Goal: Check status

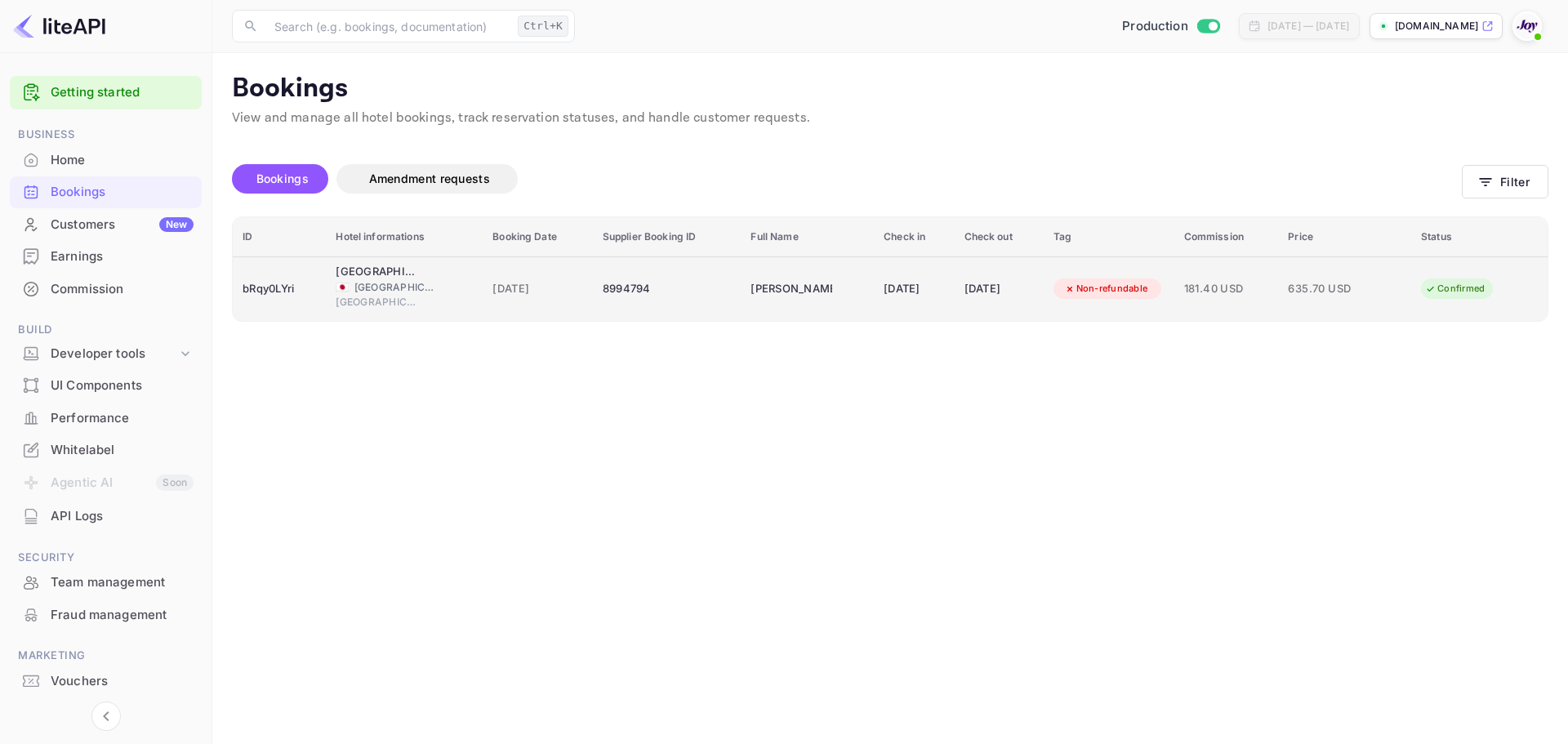
click at [605, 289] on div "8994794" at bounding box center [667, 289] width 129 height 26
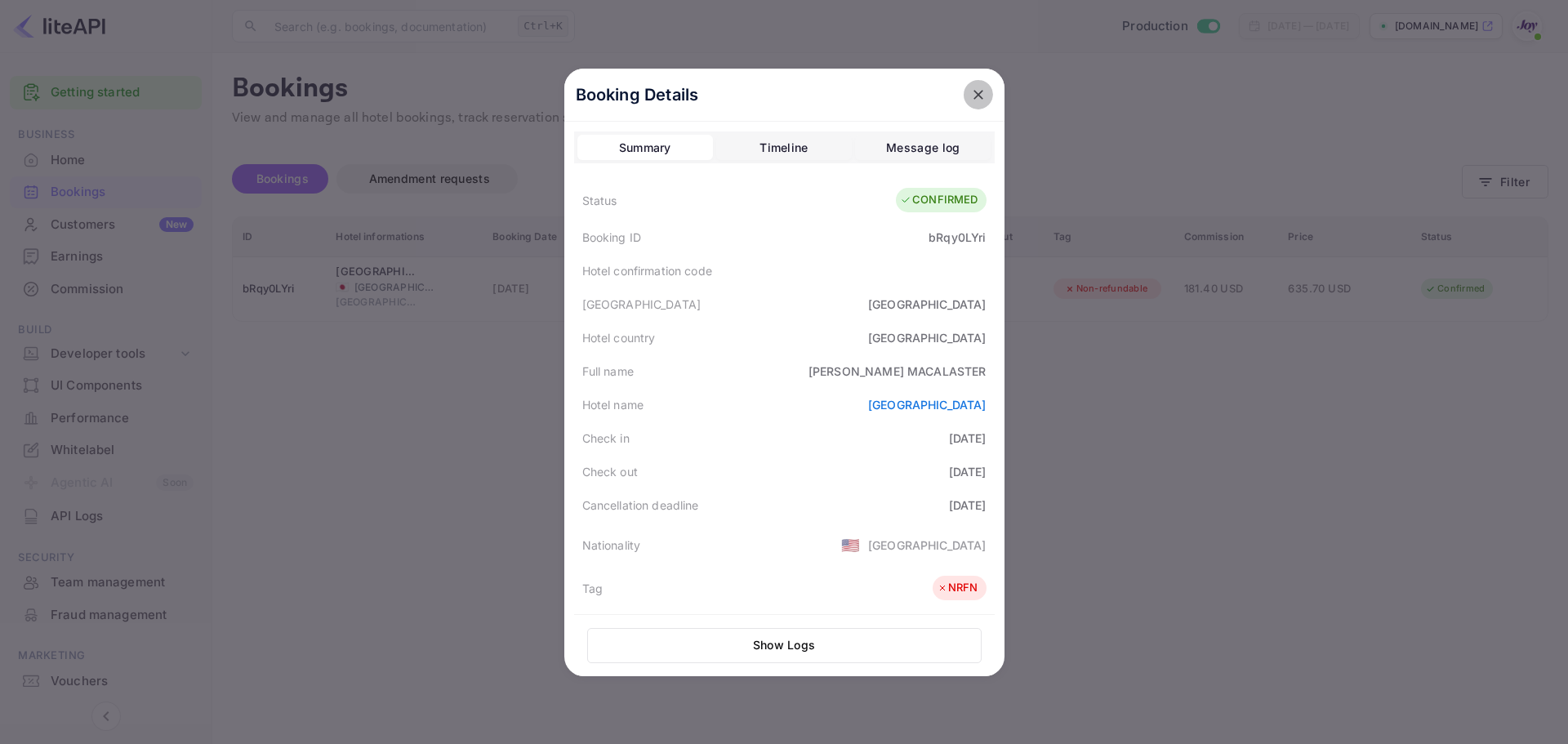
click at [986, 95] on button "close" at bounding box center [978, 95] width 30 height 30
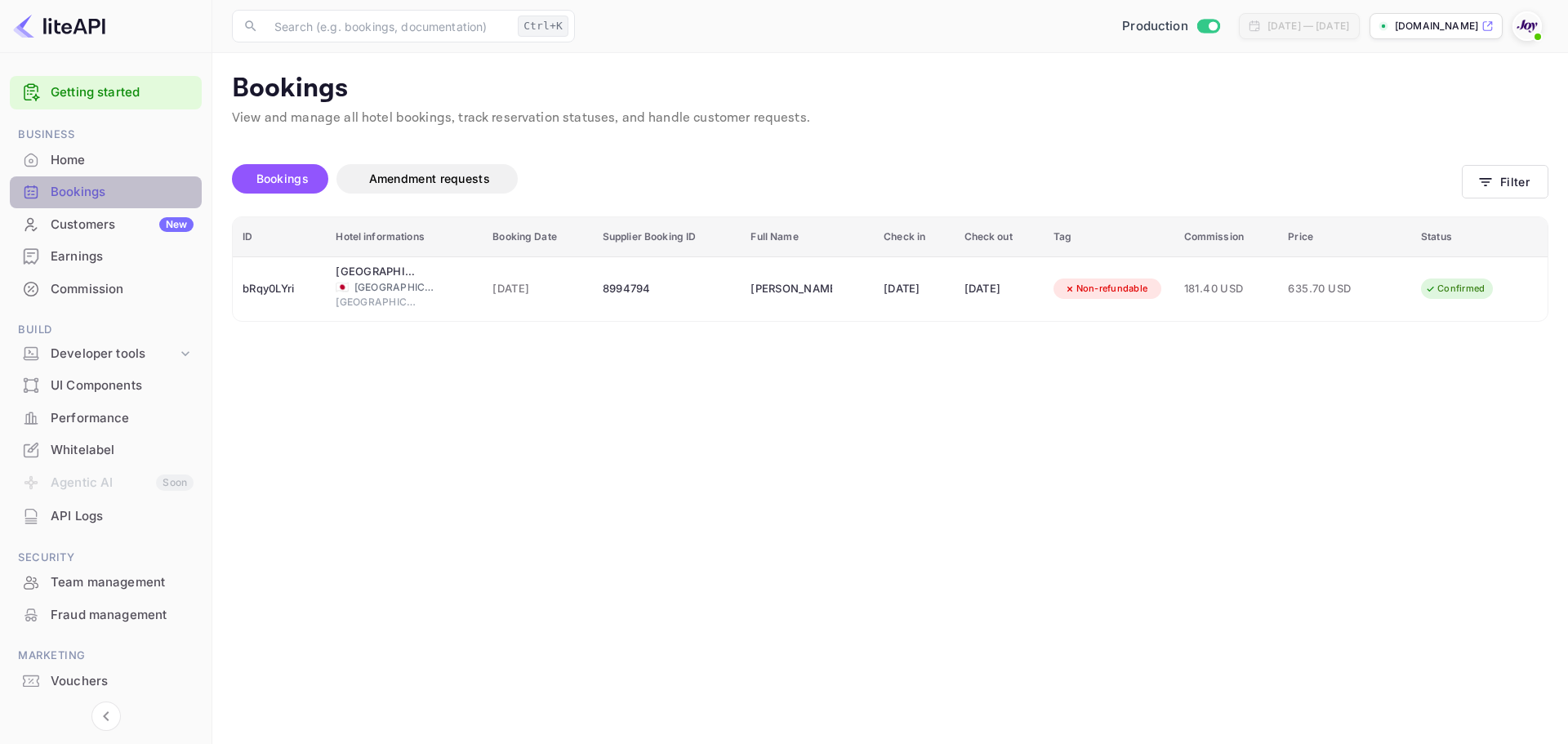
click at [133, 185] on div "Bookings" at bounding box center [122, 192] width 143 height 18
click at [1497, 185] on button "Filter" at bounding box center [1505, 181] width 87 height 33
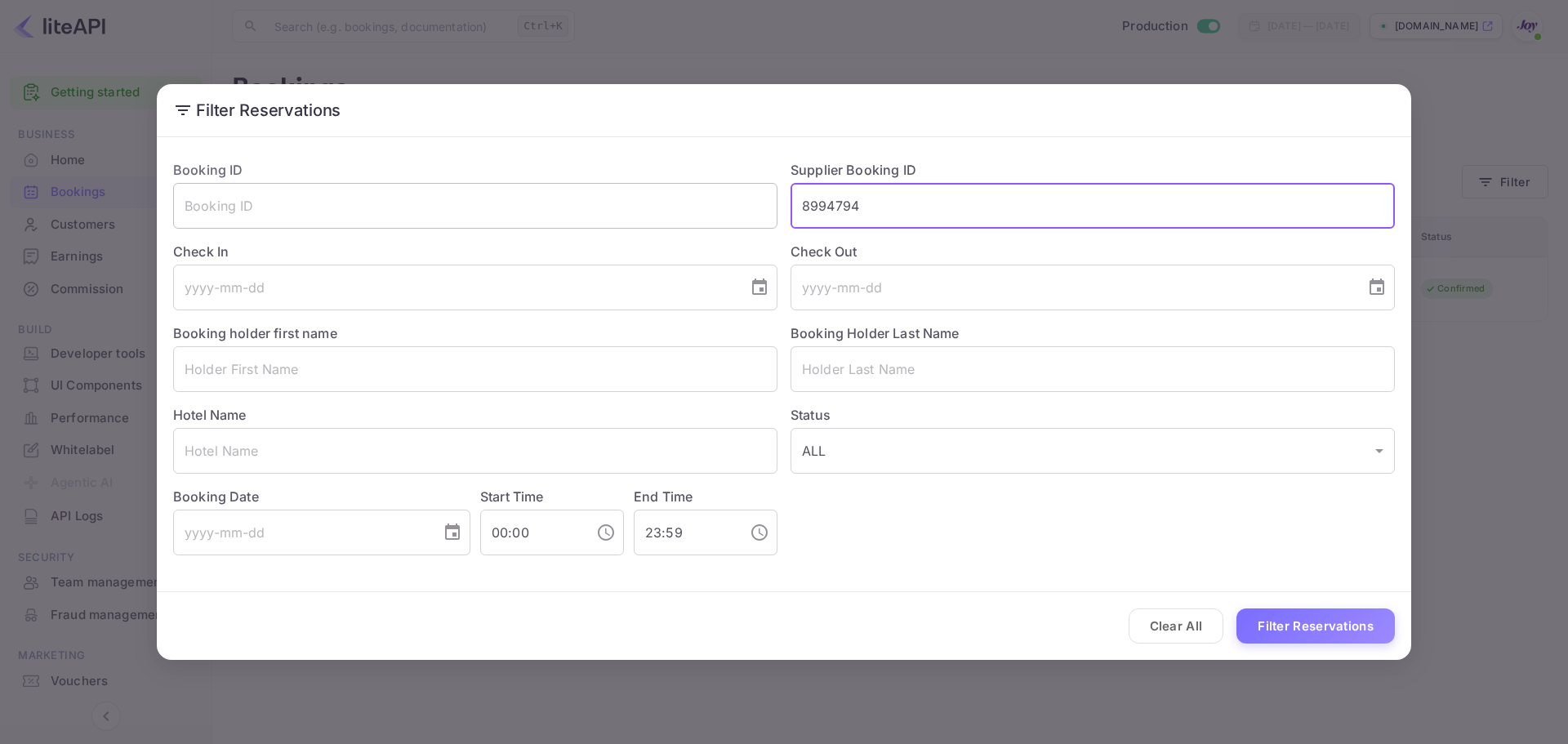
drag, startPoint x: 891, startPoint y: 214, endPoint x: 718, endPoint y: 219, distance: 173.1
click at [711, 197] on div "Booking ID ​ Supplier Booking ID 8994794 ​ Check In ​ Check Out ​ Booking holde…" at bounding box center [777, 351] width 1234 height 409
paste input "9086559"
type input "9086559"
click at [1302, 620] on button "Filter Reservations" at bounding box center [1315, 626] width 158 height 35
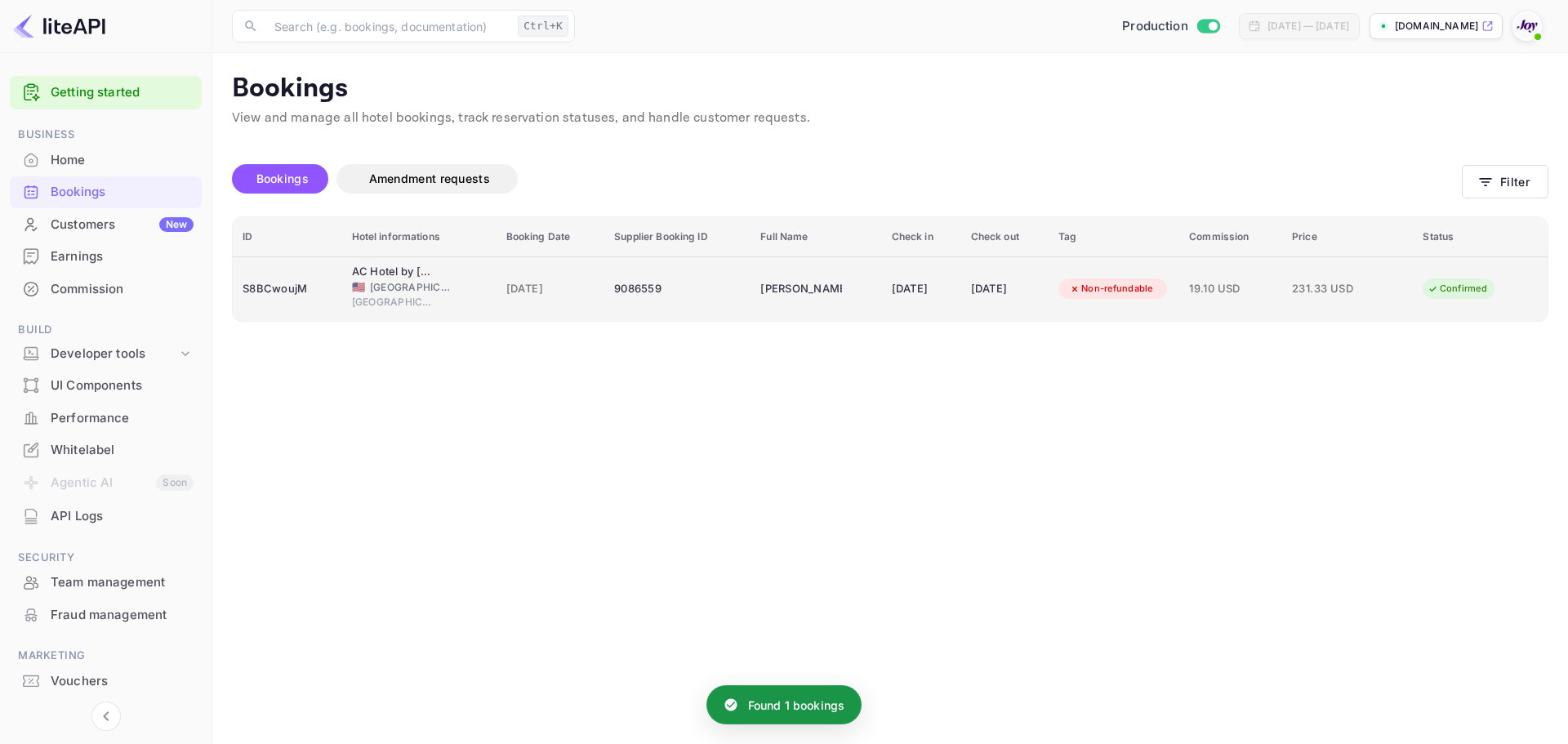
click at [566, 297] on span "[DATE]" at bounding box center [551, 288] width 89 height 18
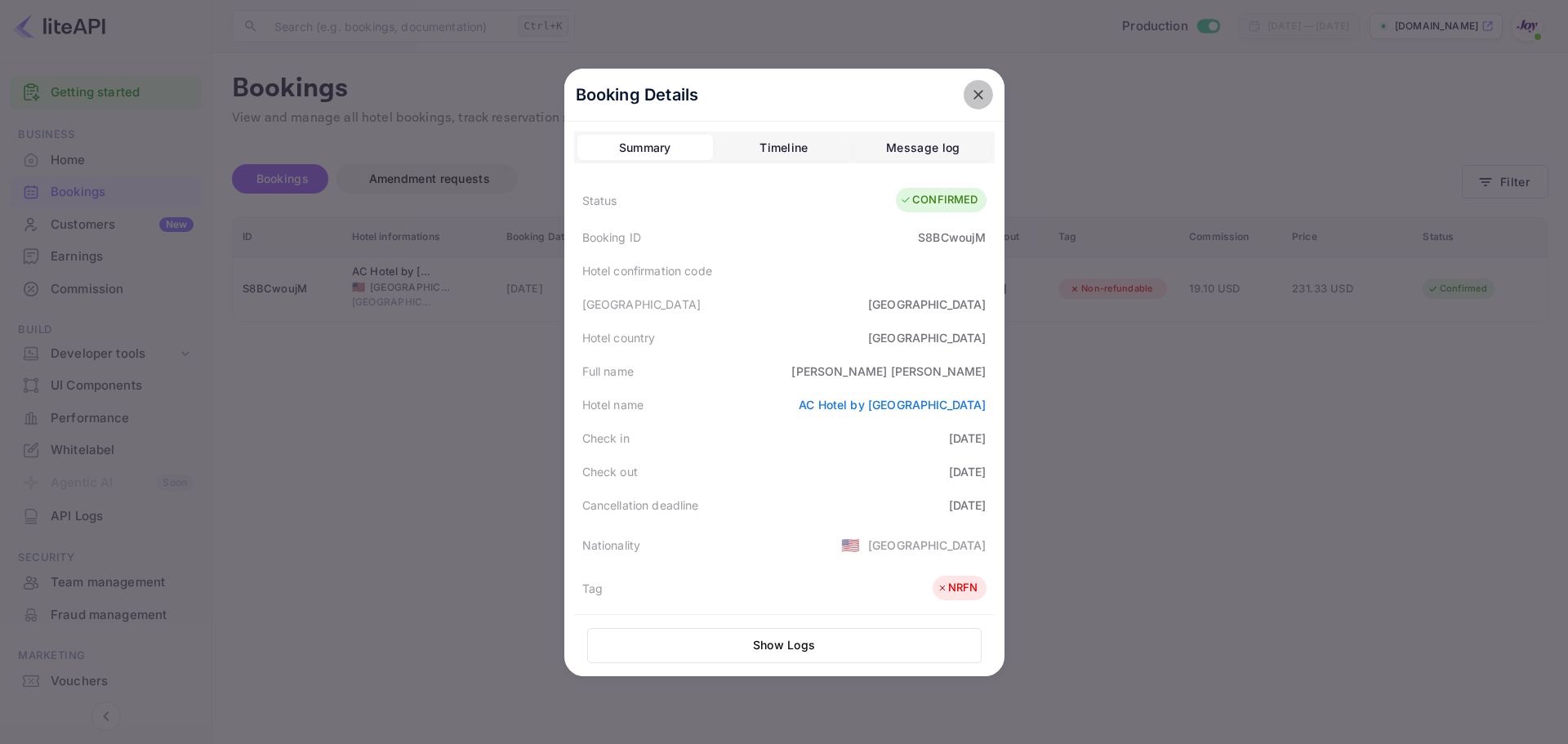
click at [971, 102] on icon "close" at bounding box center [978, 95] width 17 height 17
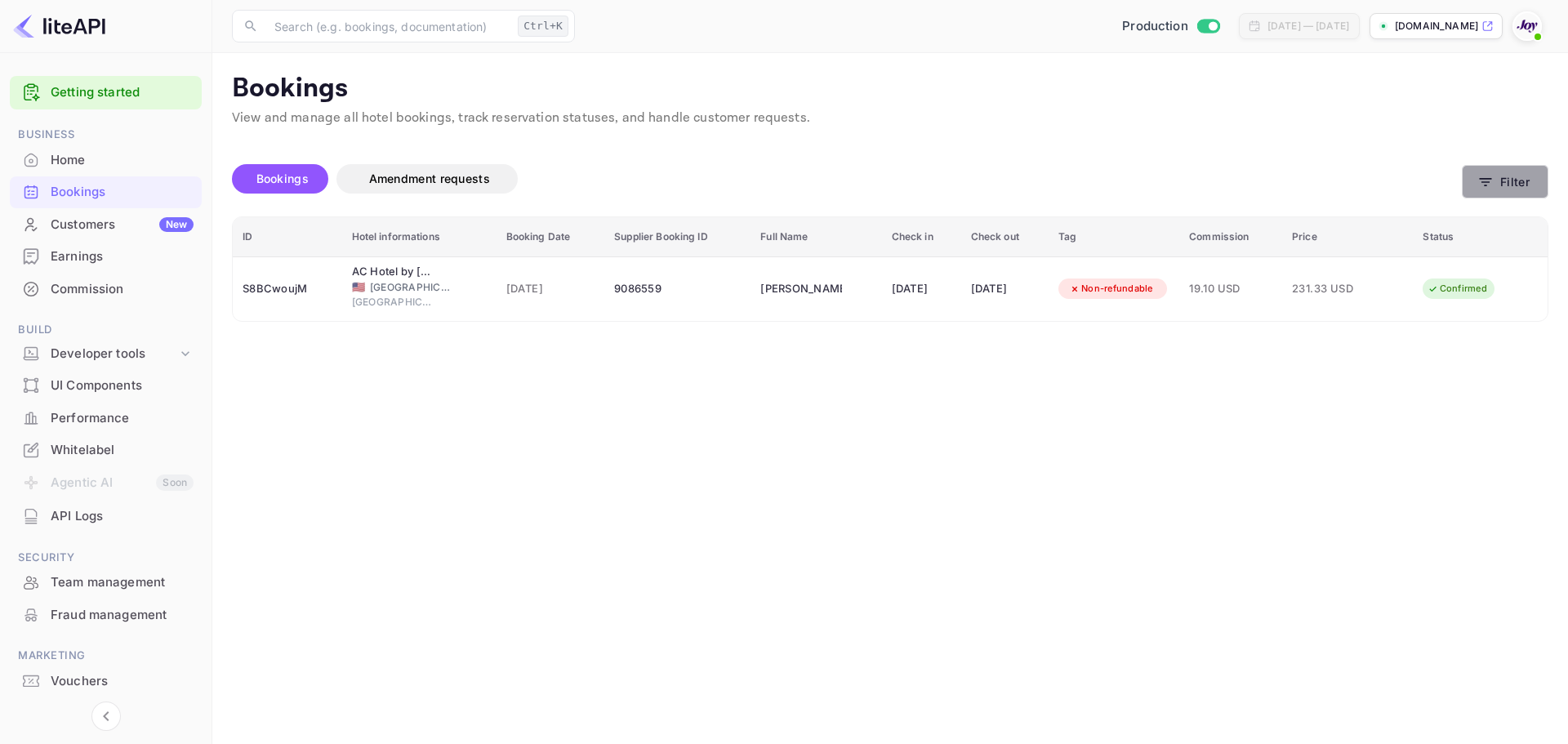
click at [1524, 193] on button "Filter" at bounding box center [1505, 181] width 87 height 33
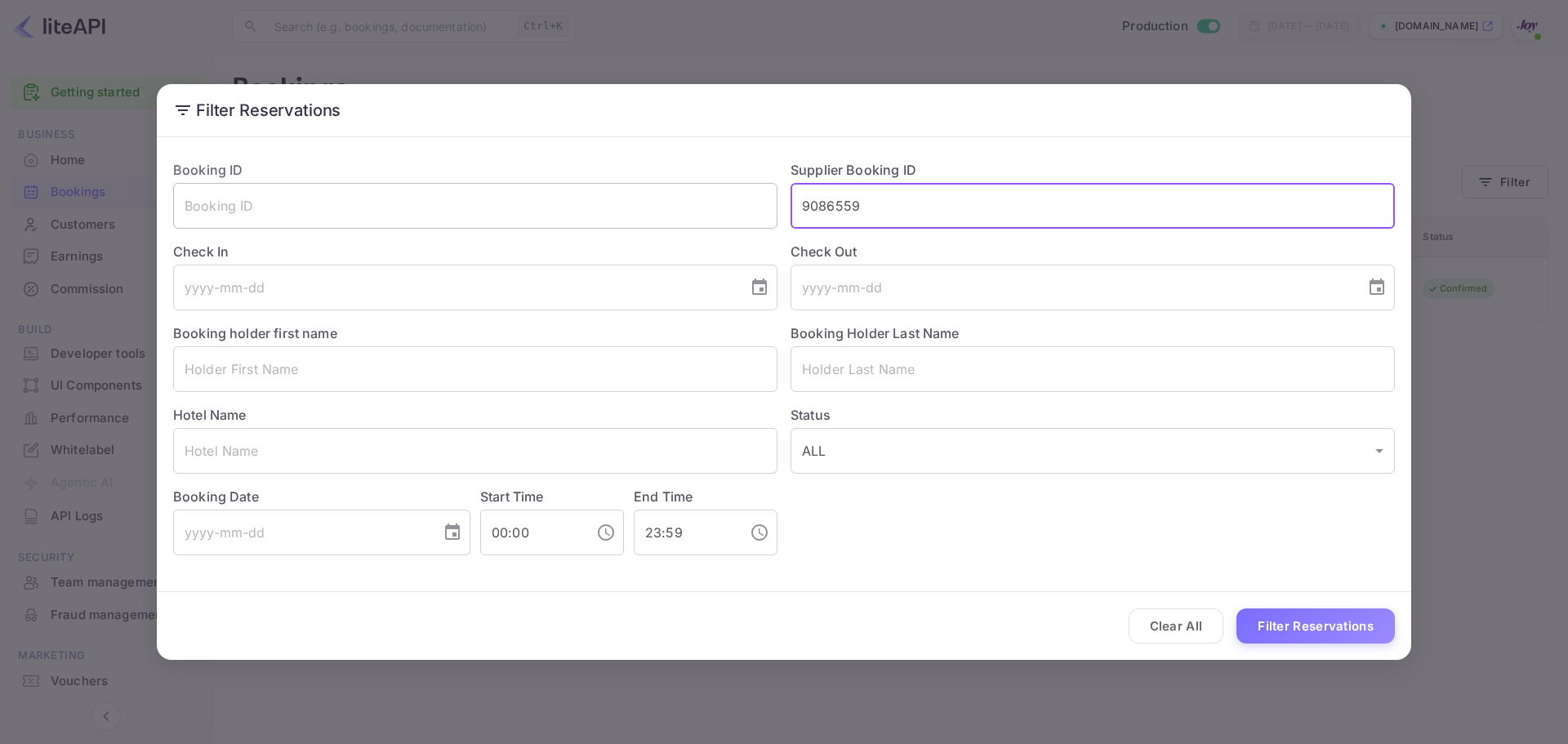
drag, startPoint x: 878, startPoint y: 206, endPoint x: 725, endPoint y: 219, distance: 153.6
click at [748, 206] on div "Booking ID ​ Supplier Booking ID 9086559 ​ Check In ​ Check Out ​ Booking holde…" at bounding box center [777, 351] width 1234 height 409
click at [472, 356] on input "text" at bounding box center [475, 369] width 604 height 45
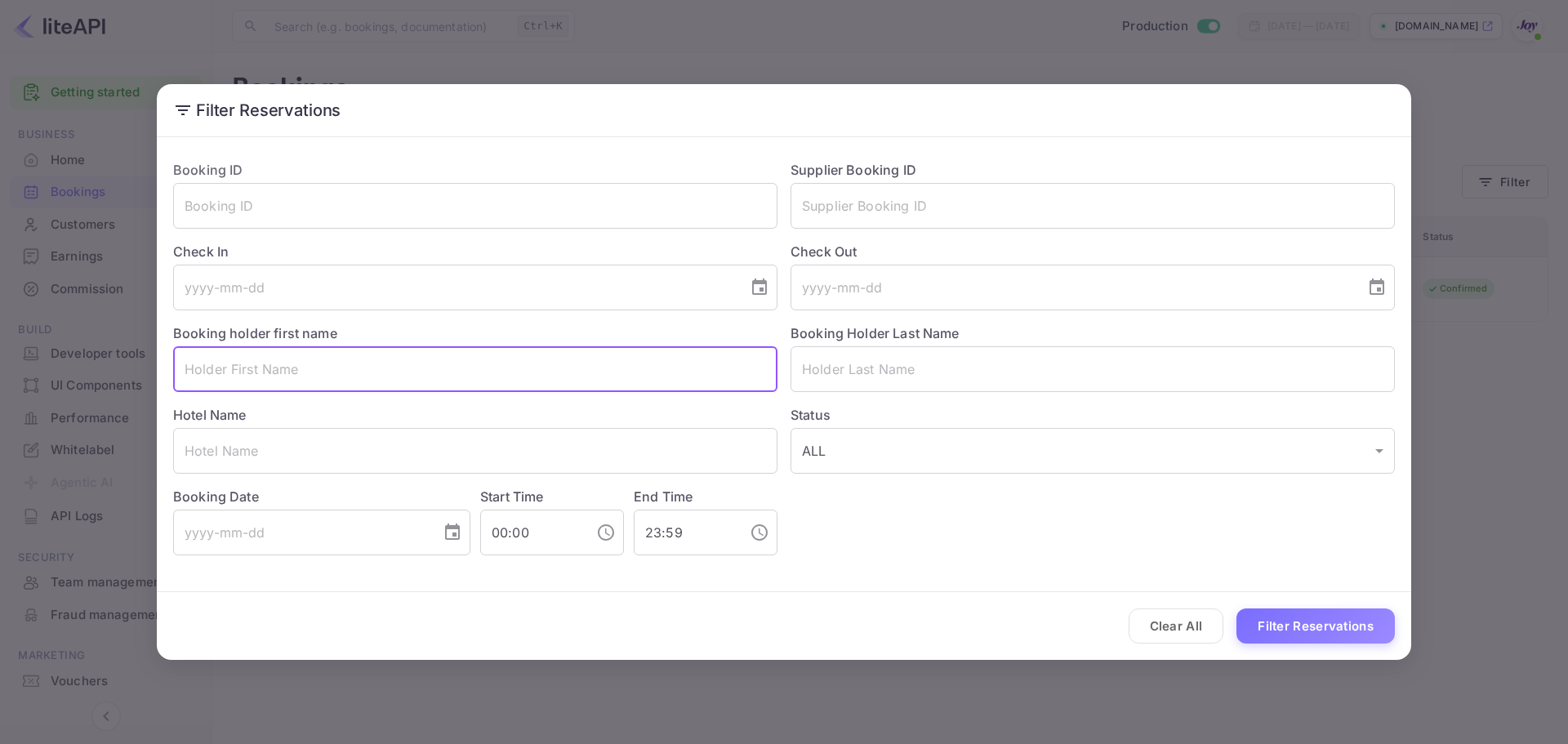
paste input "[PERSON_NAME]"
drag, startPoint x: 337, startPoint y: 380, endPoint x: 245, endPoint y: 369, distance: 92.7
click at [245, 369] on input "[PERSON_NAME]" at bounding box center [475, 369] width 604 height 45
type input "[PERSON_NAME]"
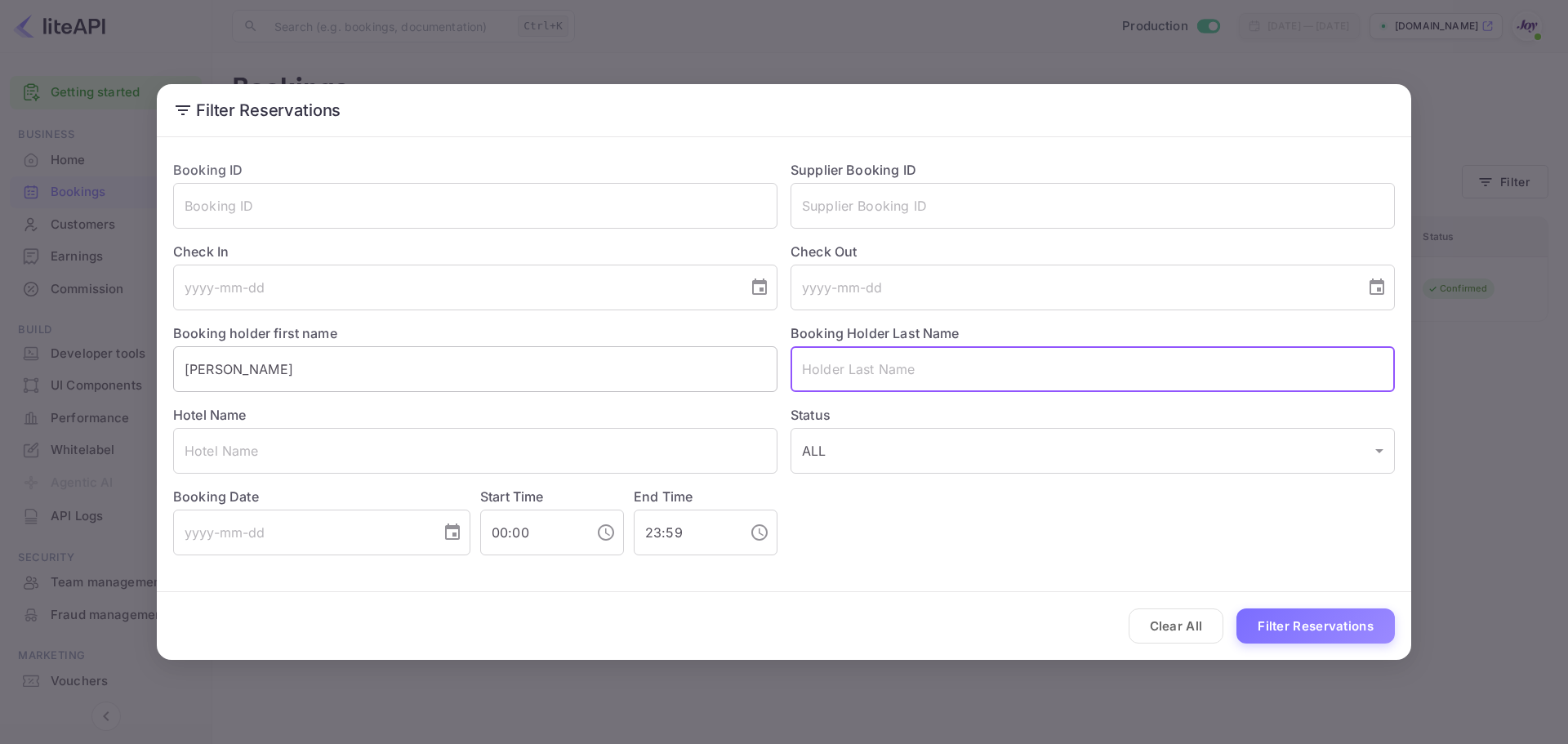
paste input "[PERSON_NAME]"
type input "[PERSON_NAME]"
click at [1292, 623] on button "Filter Reservations" at bounding box center [1315, 626] width 158 height 35
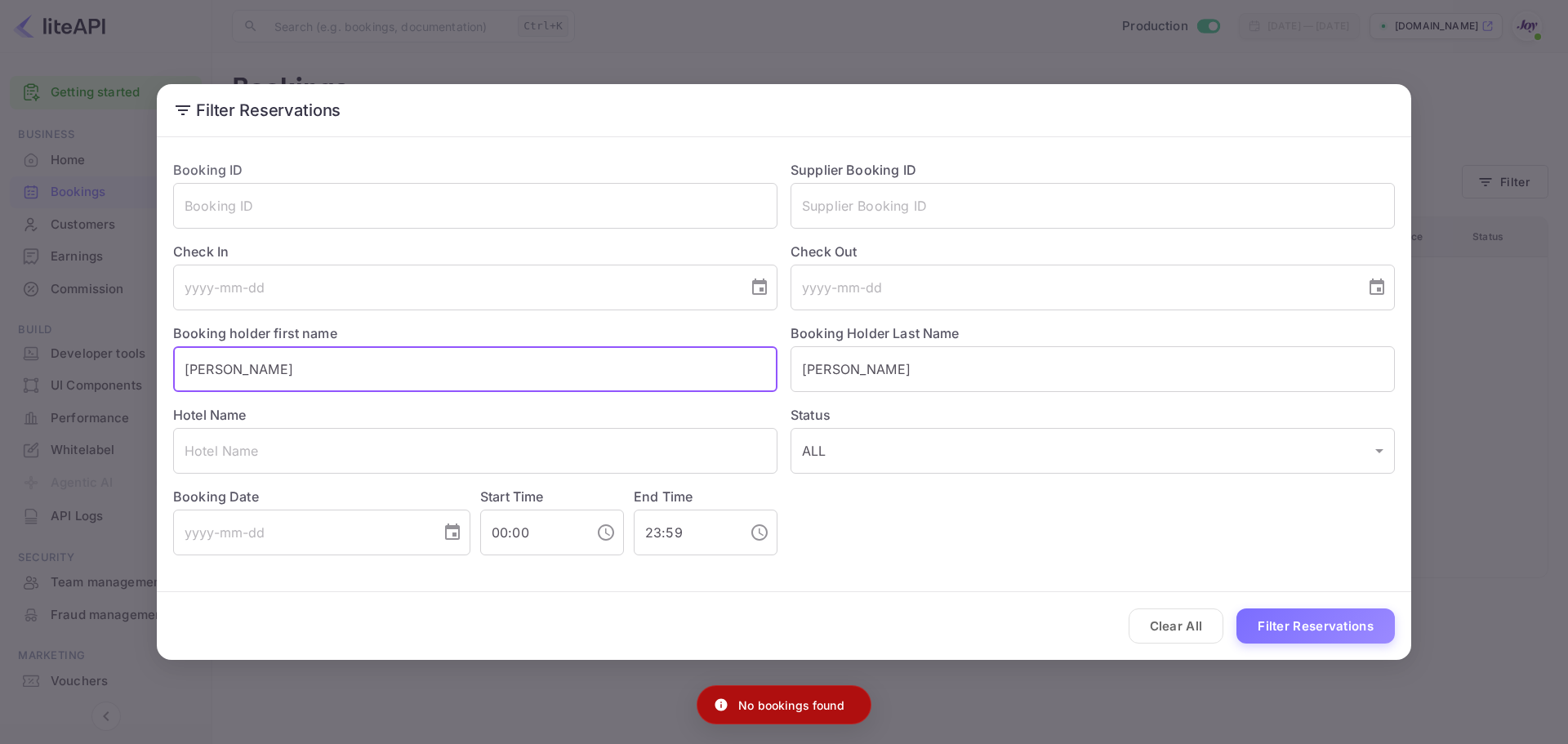
drag, startPoint x: 636, startPoint y: 379, endPoint x: 354, endPoint y: 367, distance: 282.3
click at [354, 367] on input "[PERSON_NAME]" at bounding box center [475, 369] width 604 height 45
drag, startPoint x: 246, startPoint y: 372, endPoint x: -74, endPoint y: 349, distance: 320.8
click at [0, 349] on html "Getting started Business Home Bookings Customers New Earnings Commission Build …" at bounding box center [784, 372] width 1568 height 744
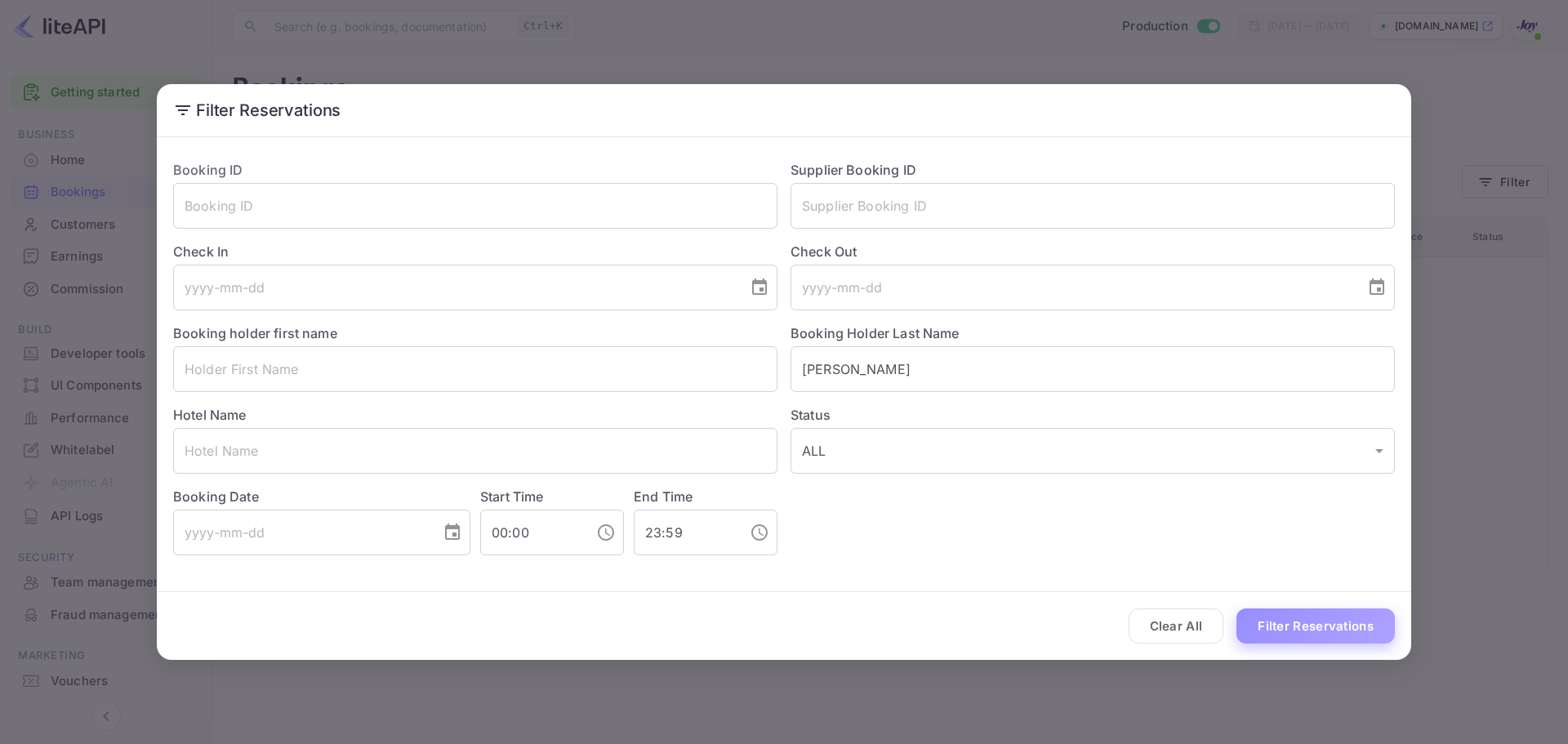
click at [1331, 618] on button "Filter Reservations" at bounding box center [1315, 626] width 158 height 35
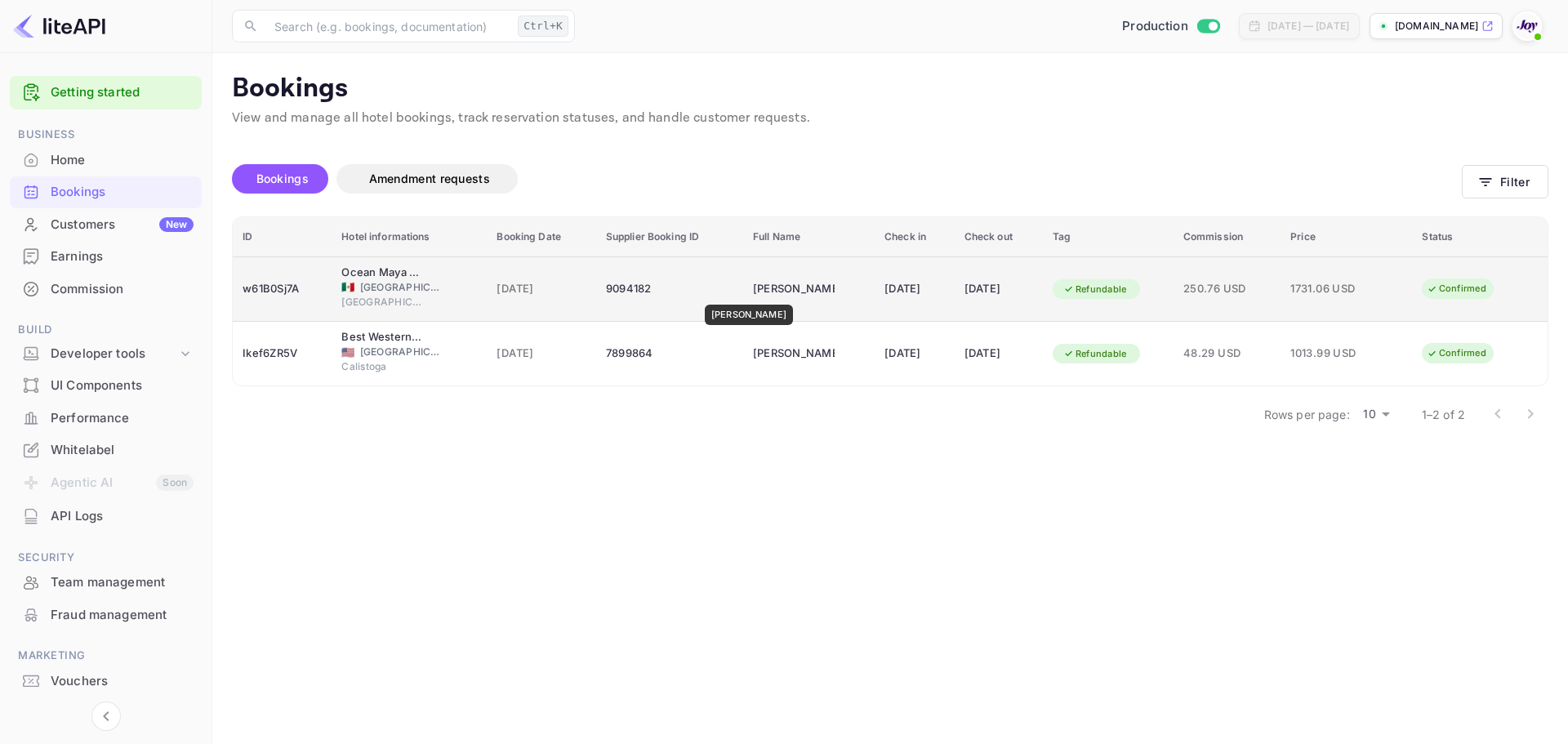
click at [753, 293] on div "[PERSON_NAME]" at bounding box center [794, 289] width 81 height 26
